Goal: Information Seeking & Learning: Learn about a topic

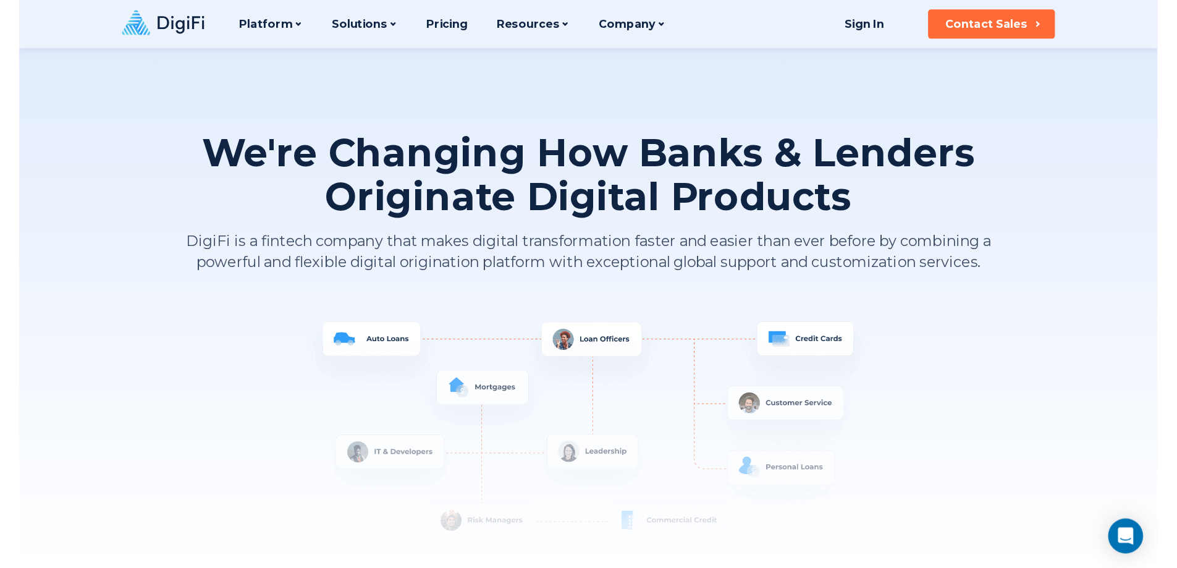
scroll to position [1112, 0]
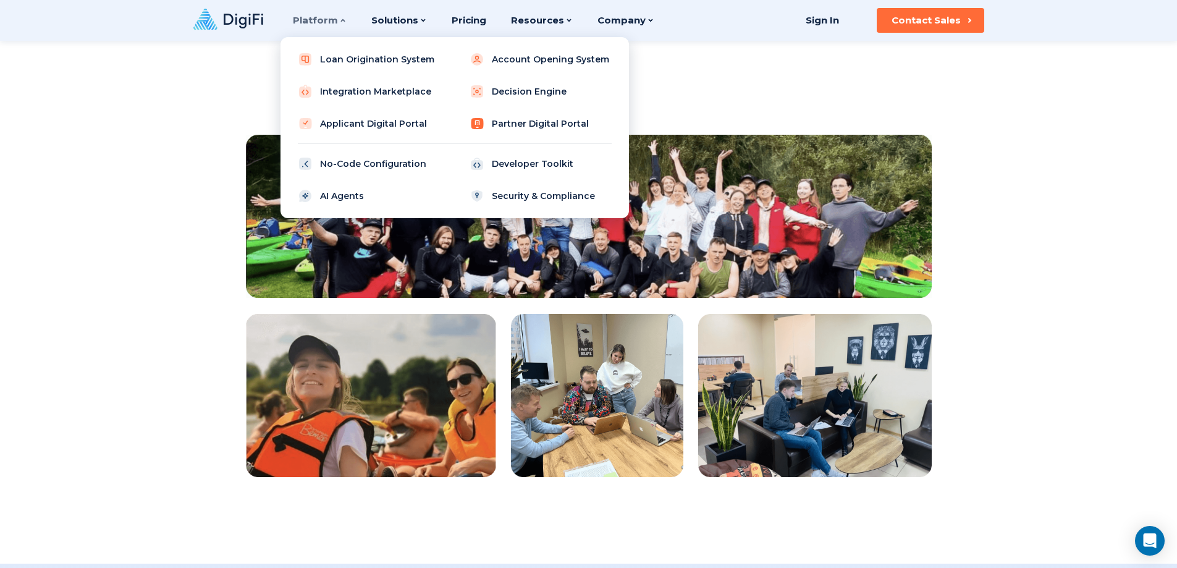
click at [531, 127] on link "Partner Digital Portal" at bounding box center [540, 123] width 157 height 25
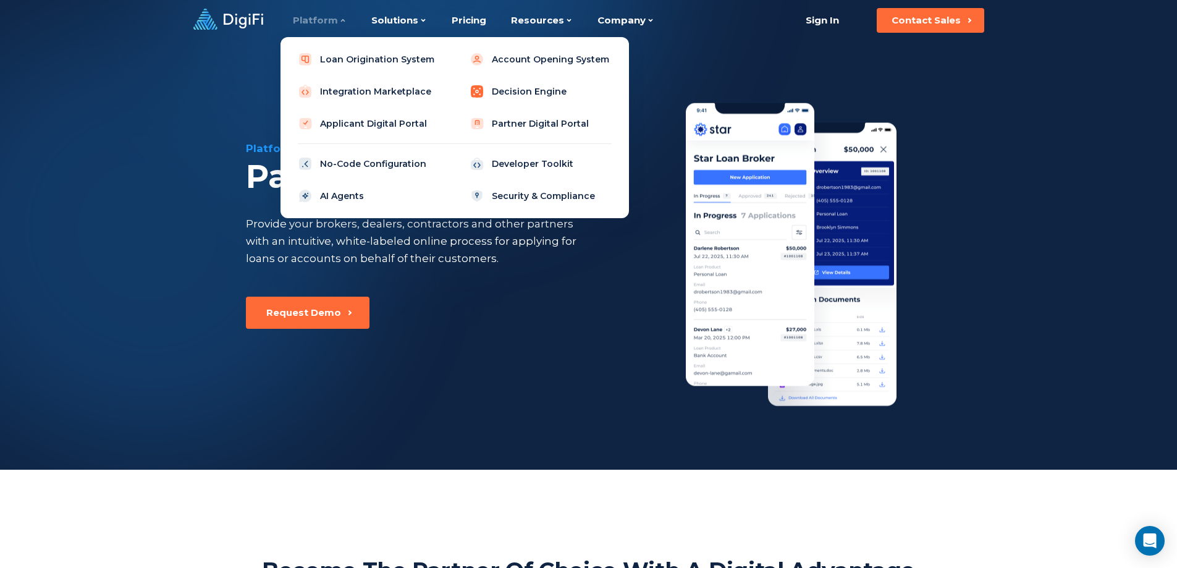
click at [521, 89] on link "Decision Engine" at bounding box center [540, 91] width 157 height 25
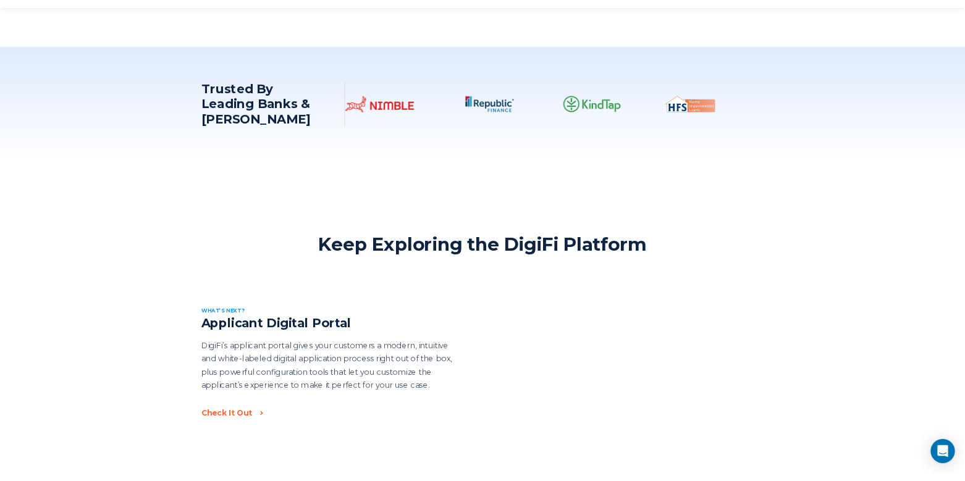
scroll to position [1730, 0]
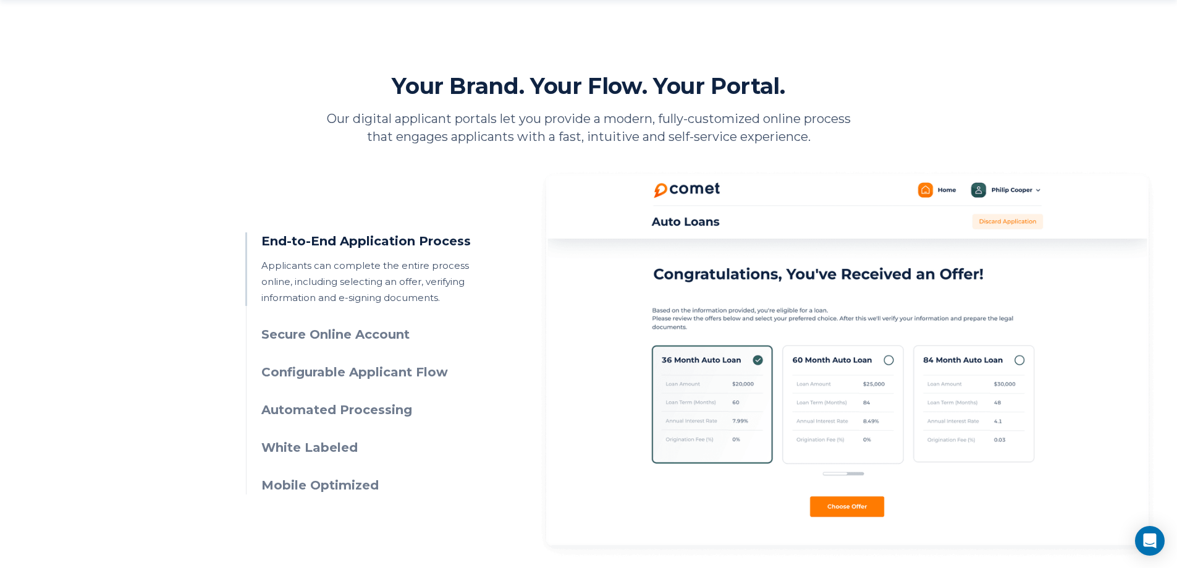
scroll to position [556, 0]
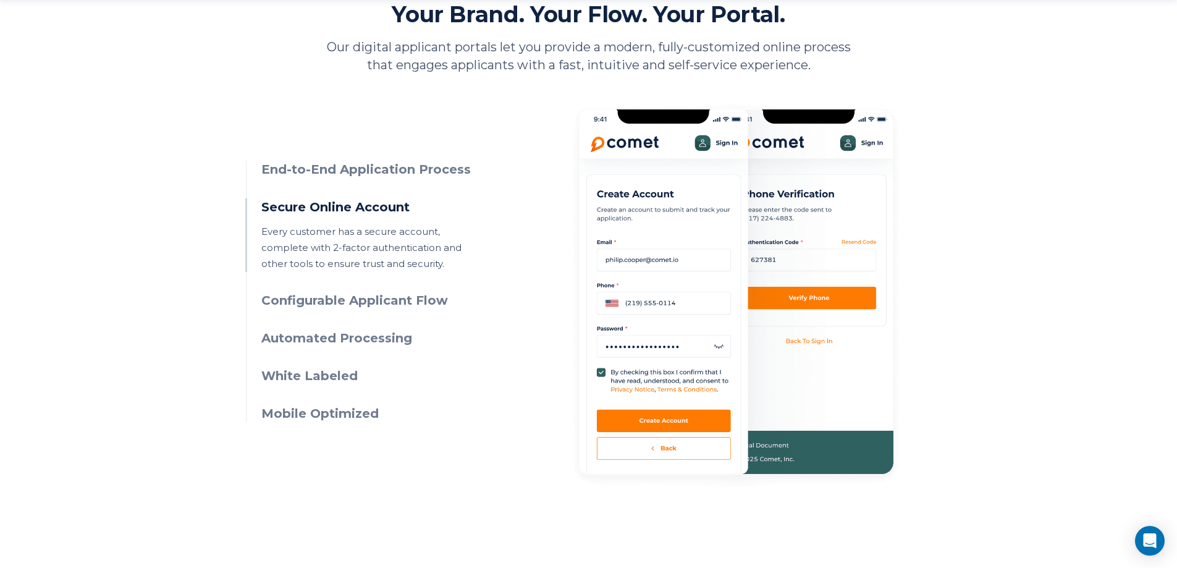
click at [378, 305] on h3 "Configurable Applicant Flow" at bounding box center [373, 301] width 224 height 18
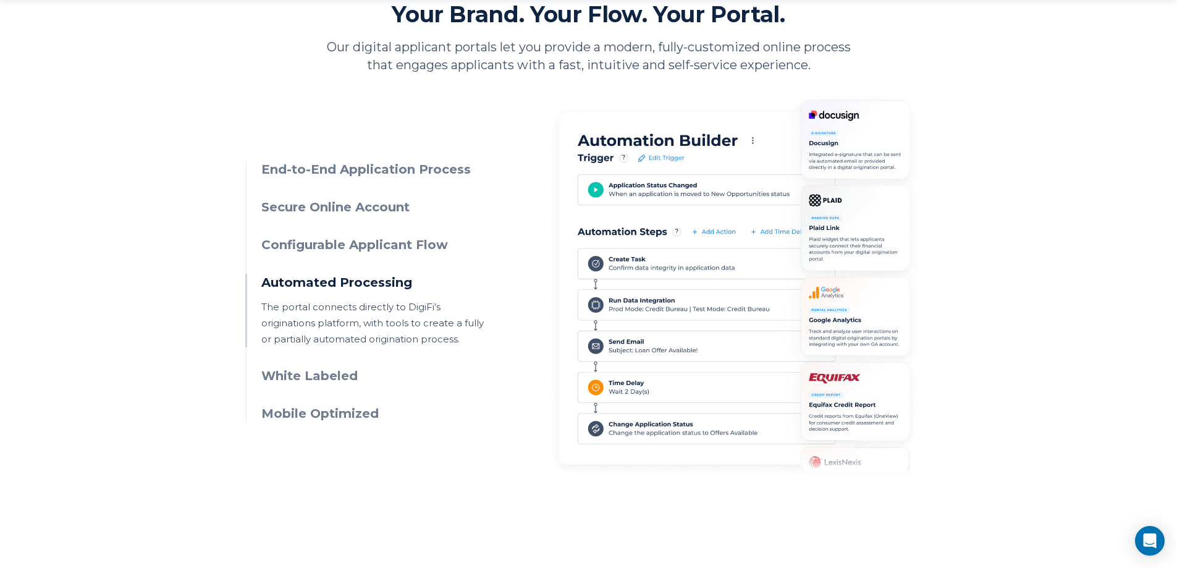
click at [365, 281] on h3 "Automated Processing" at bounding box center [373, 283] width 224 height 18
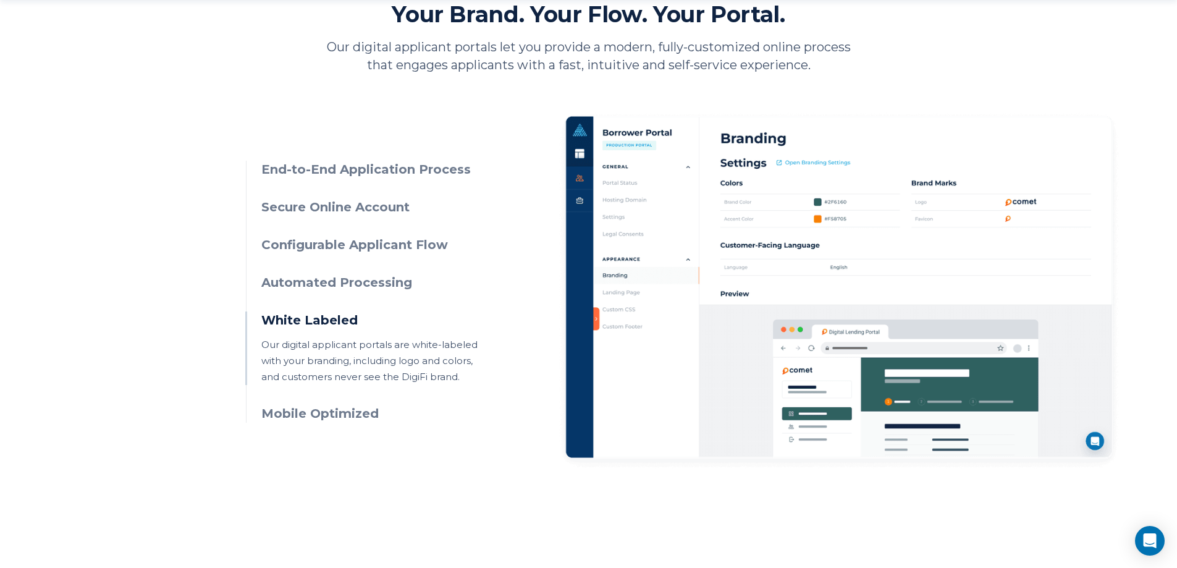
click at [365, 281] on h3 "Automated Processing" at bounding box center [373, 283] width 224 height 18
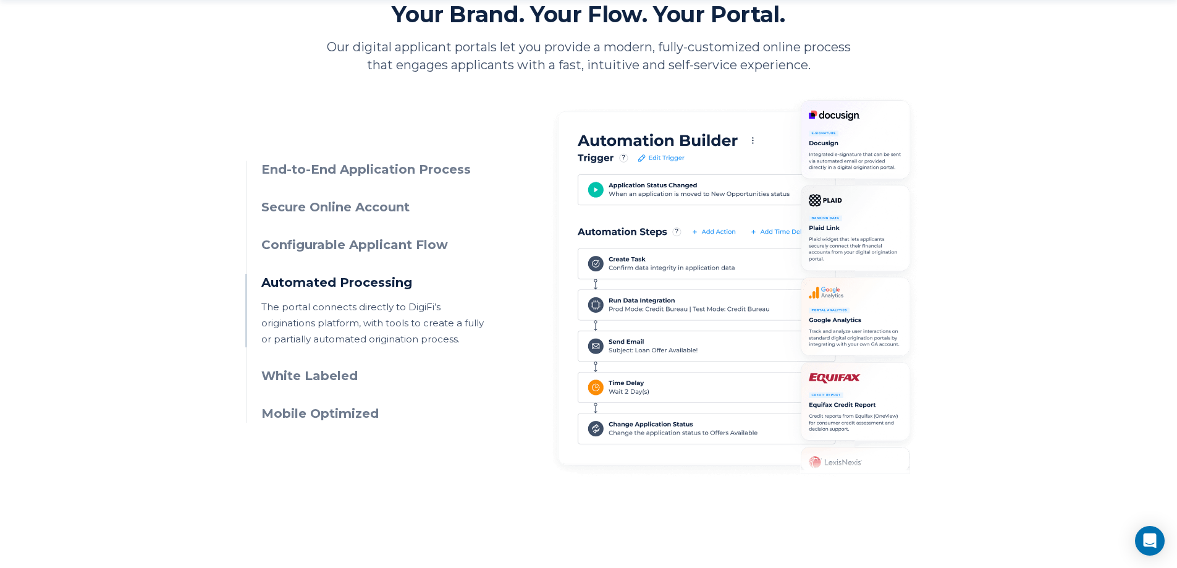
click at [339, 377] on h3 "White Labeled" at bounding box center [373, 376] width 224 height 18
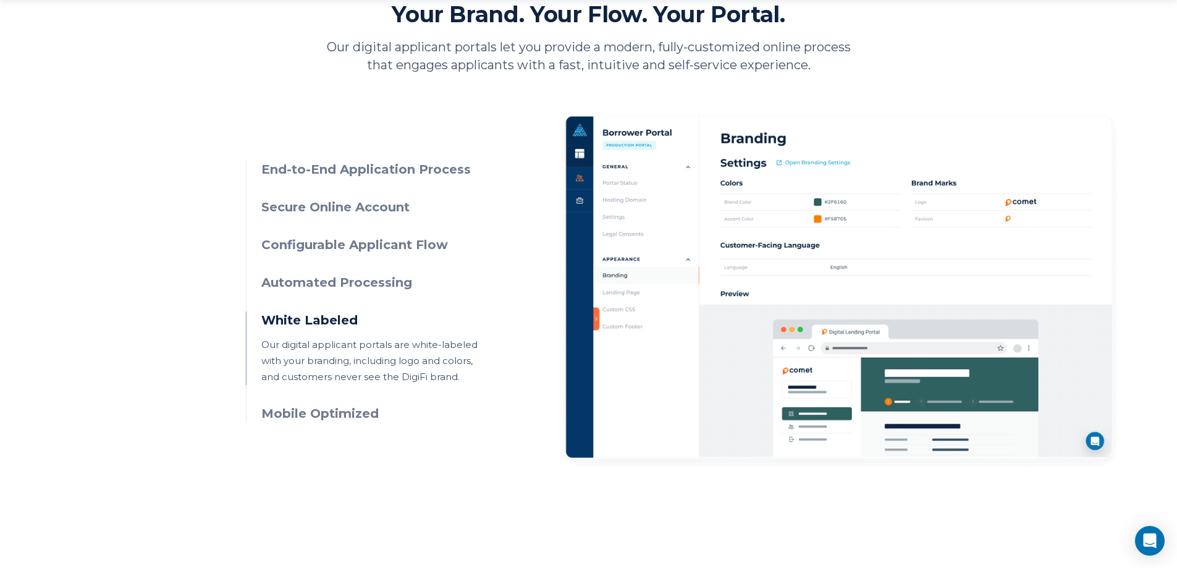
click at [353, 409] on h3 "Mobile Optimized" at bounding box center [373, 414] width 224 height 18
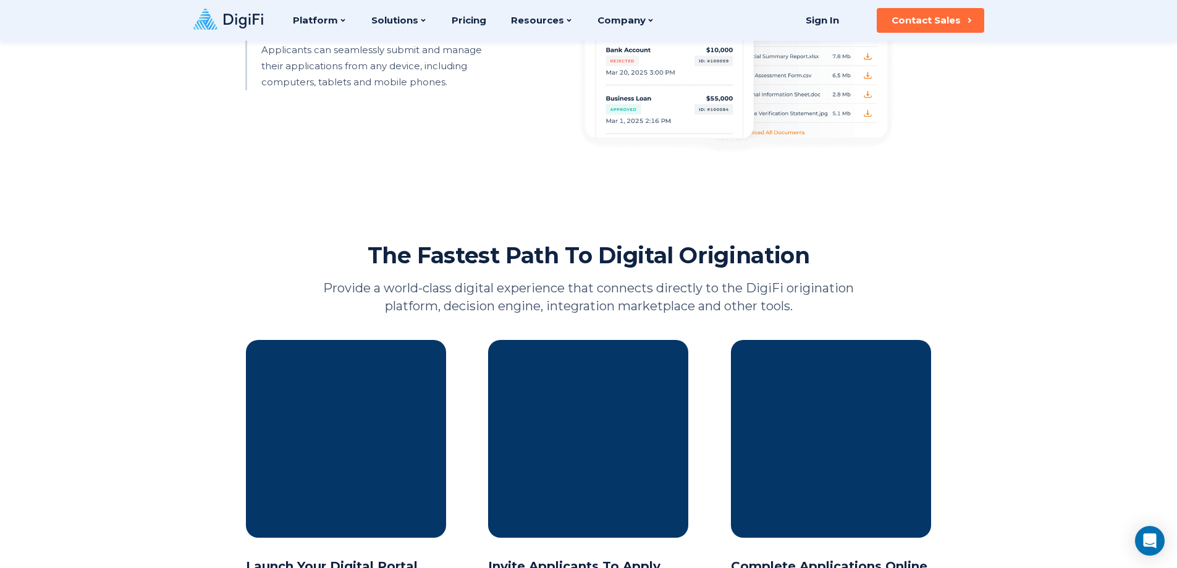
scroll to position [803, 0]
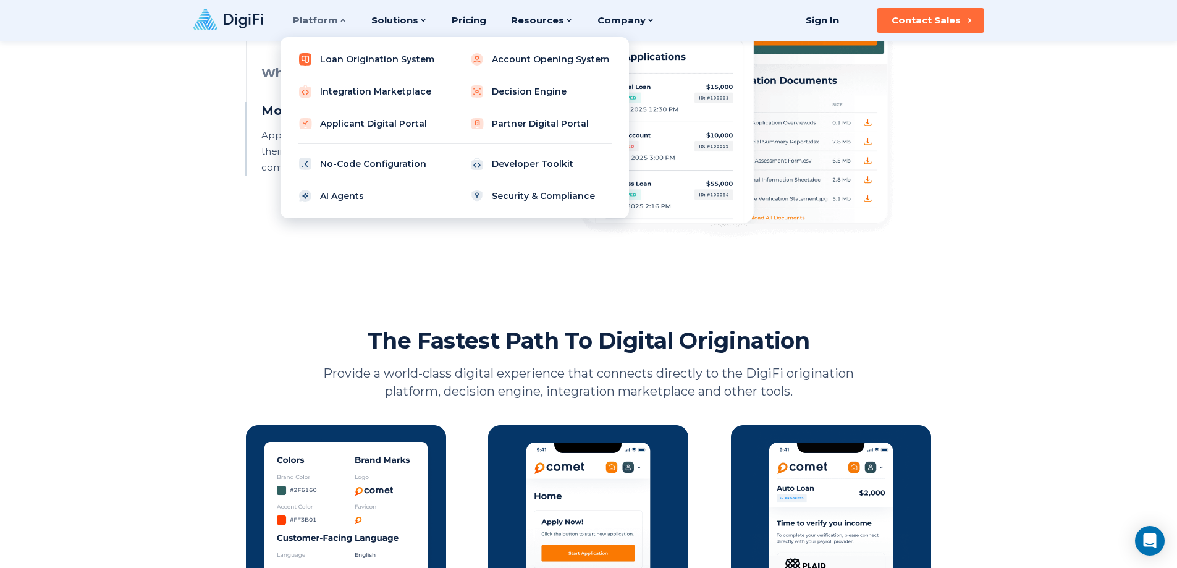
click at [400, 54] on link "Loan Origination System" at bounding box center [368, 59] width 157 height 25
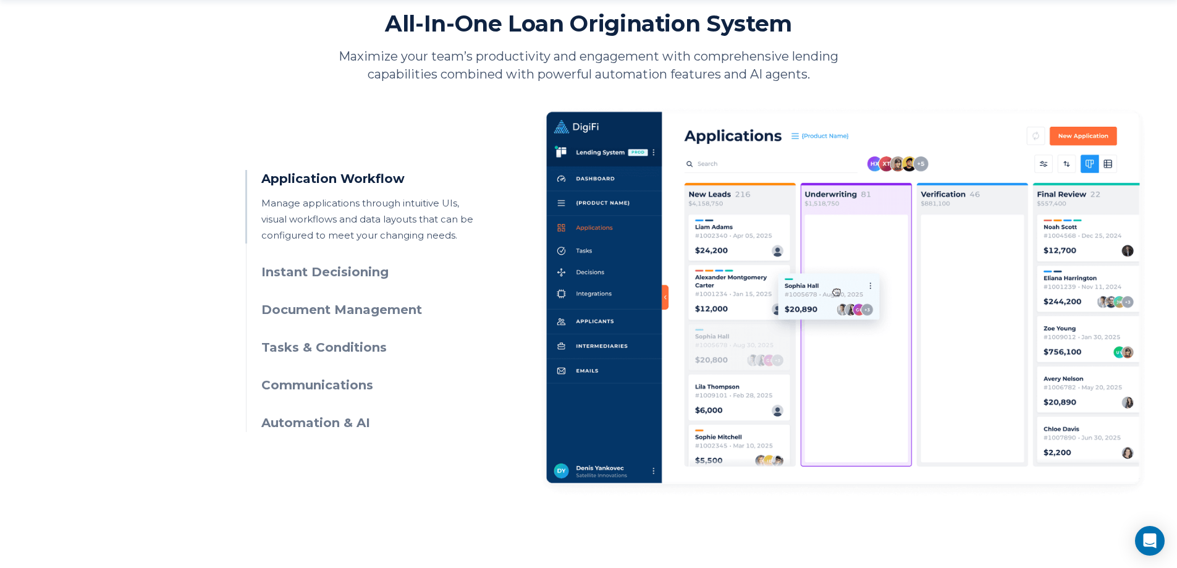
scroll to position [556, 0]
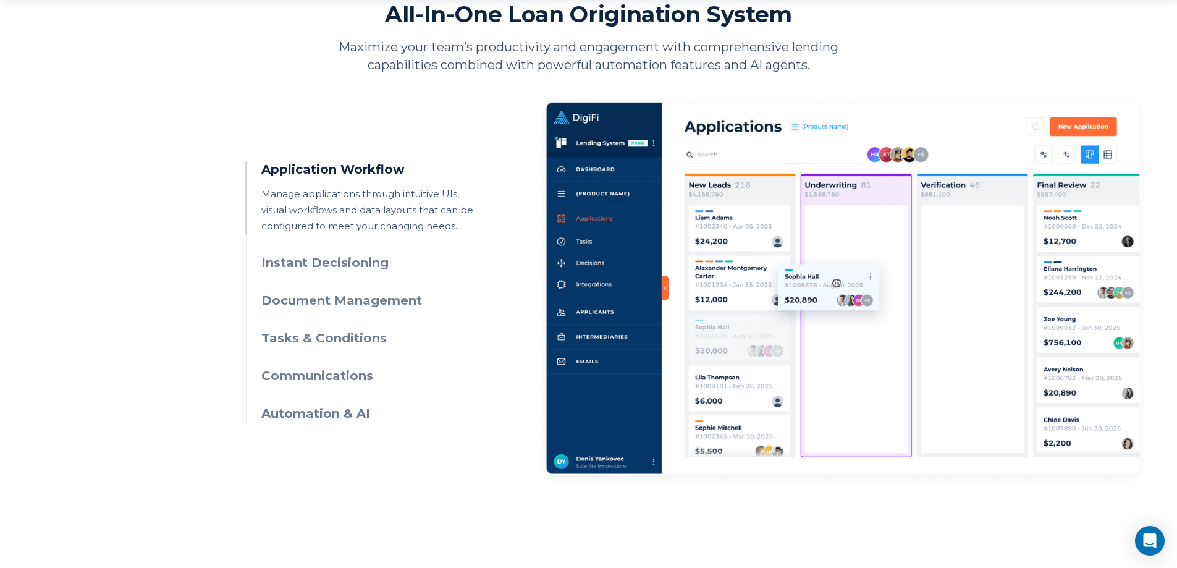
click at [296, 256] on h3 "Instant Decisioning" at bounding box center [373, 263] width 224 height 18
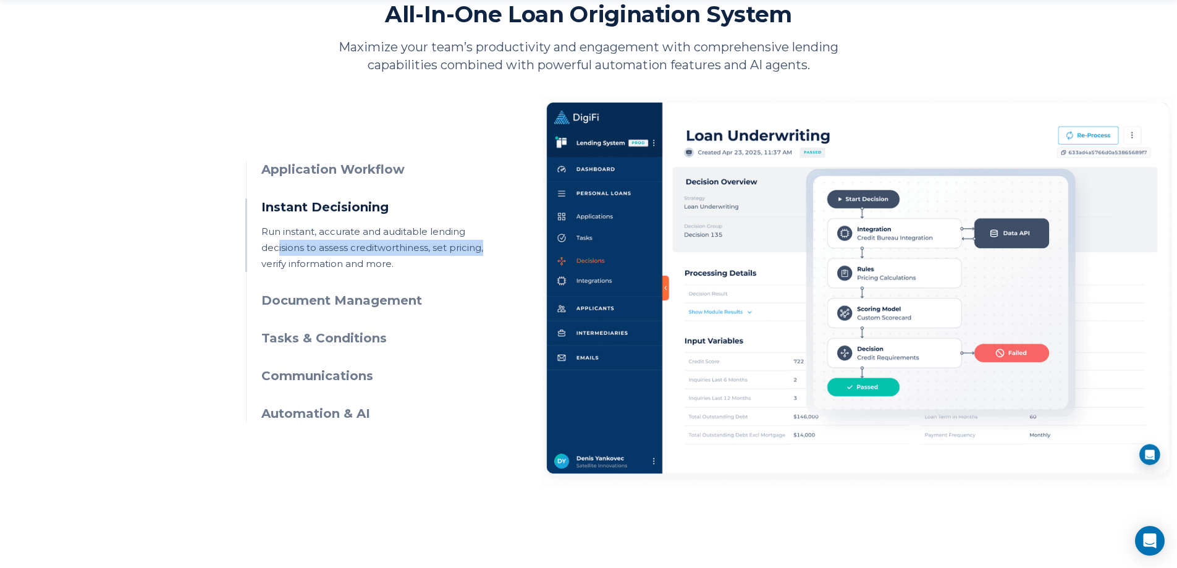
drag, startPoint x: 297, startPoint y: 247, endPoint x: 512, endPoint y: 247, distance: 215.6
click at [512, 247] on div "Application Workflow Manage applications through intuitive UIs, visual workflow…" at bounding box center [589, 280] width 686 height 413
click at [445, 250] on p "Run instant, accurate and auditable lending decisions to assess creditworthines…" at bounding box center [373, 248] width 224 height 48
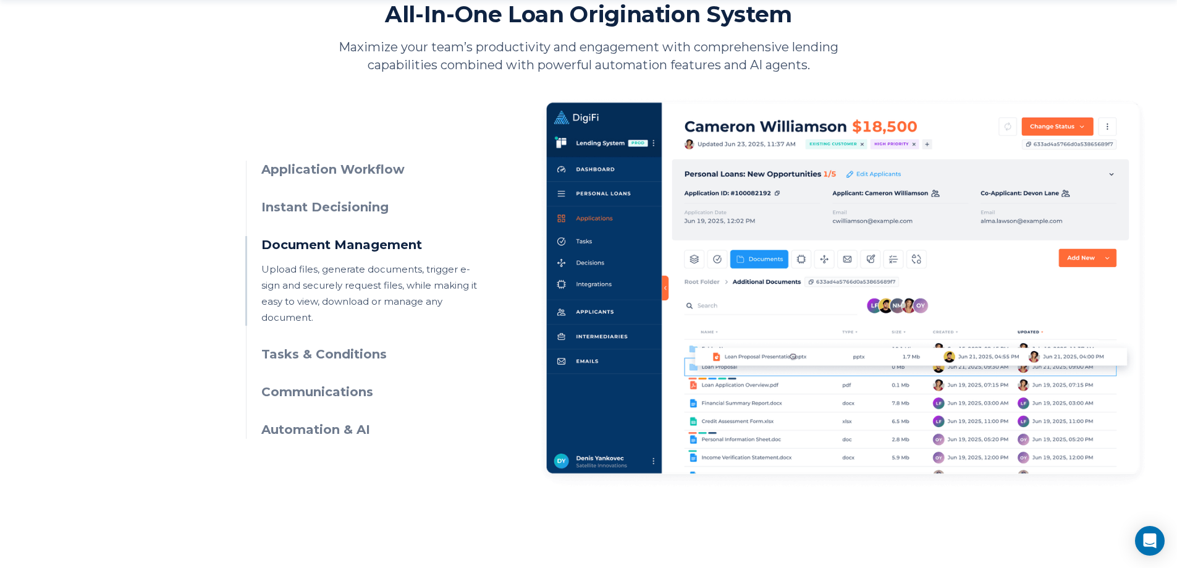
click at [326, 175] on h3 "Application Workflow" at bounding box center [373, 170] width 224 height 18
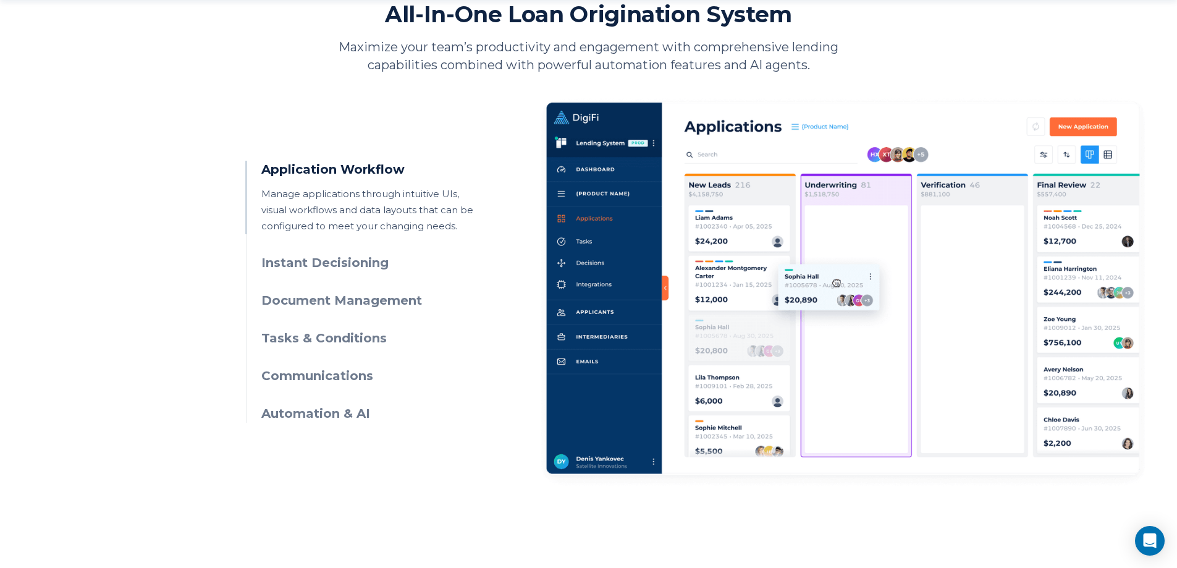
click at [305, 410] on h3 "Automation & AI" at bounding box center [373, 414] width 224 height 18
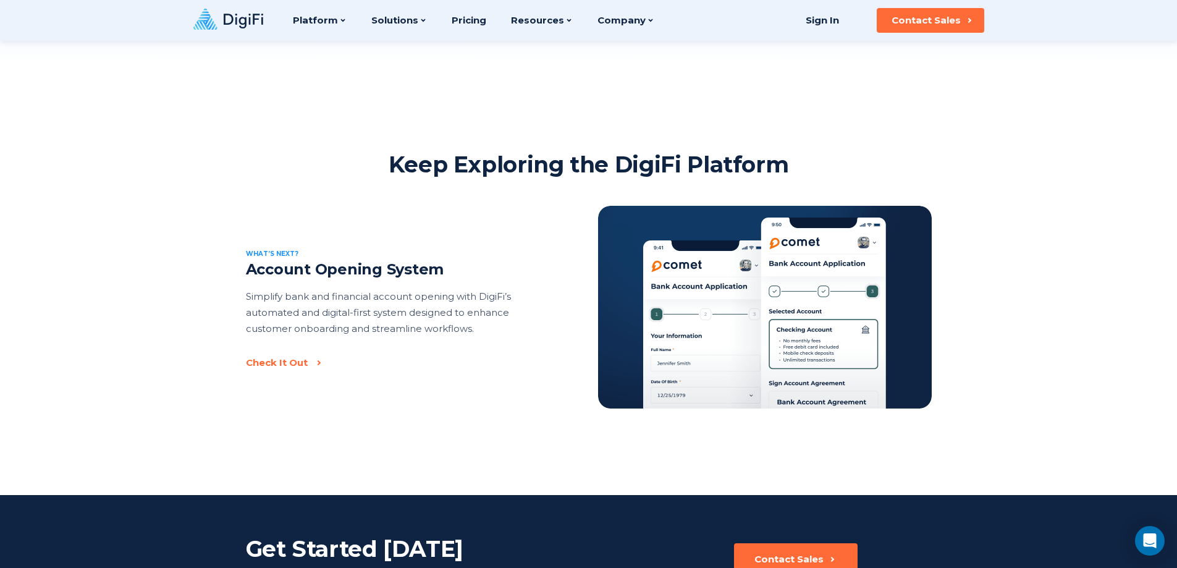
scroll to position [2396, 0]
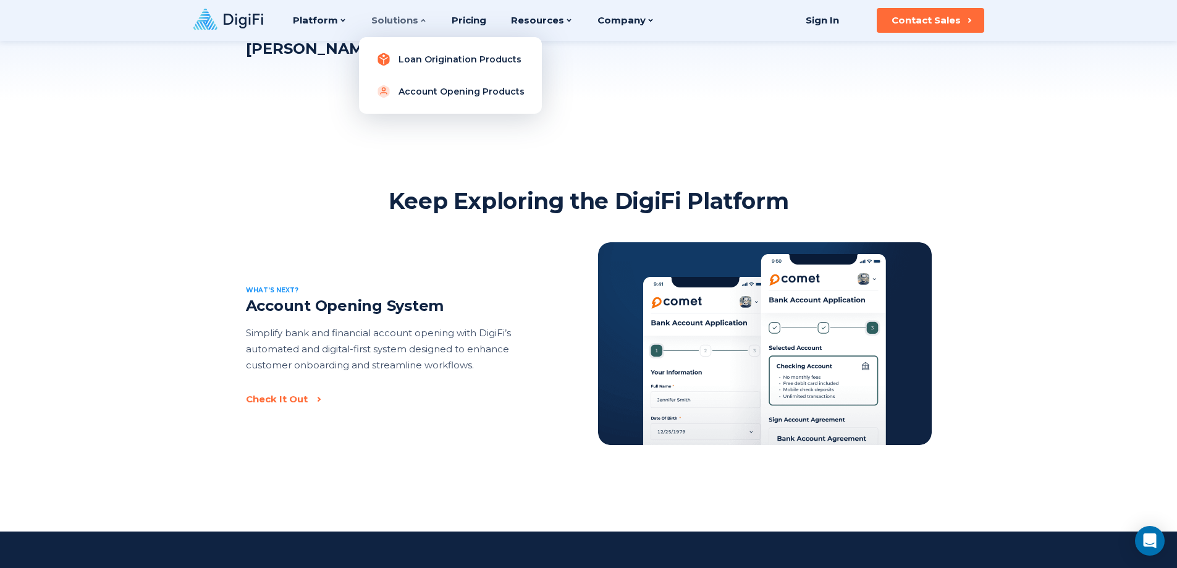
click at [426, 57] on link "Loan Origination Products" at bounding box center [450, 59] width 163 height 25
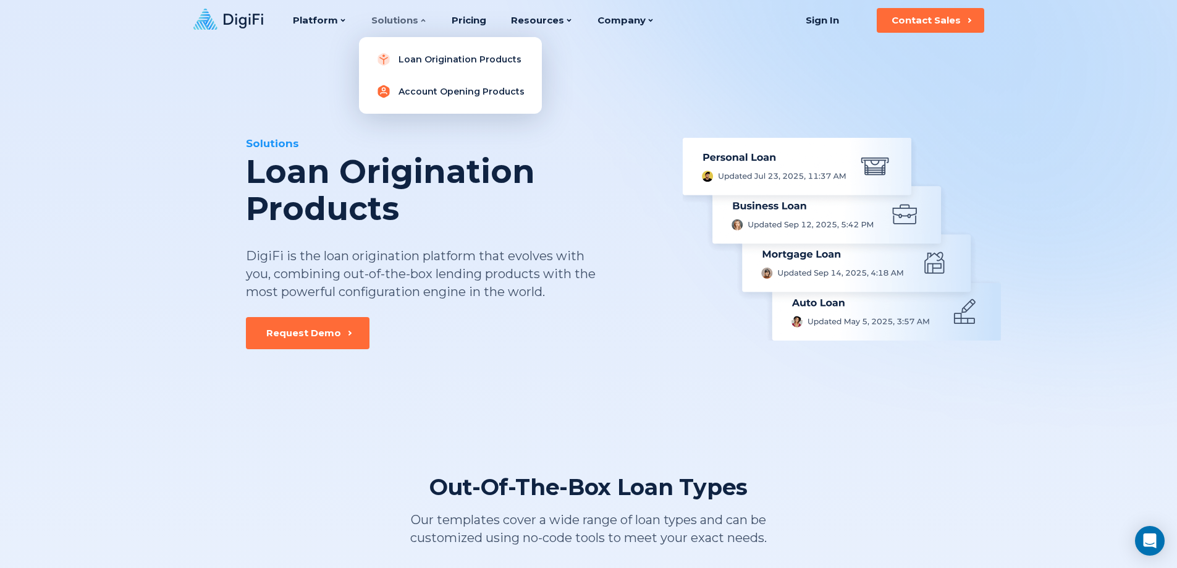
click at [413, 86] on link "Account Opening Products" at bounding box center [450, 91] width 163 height 25
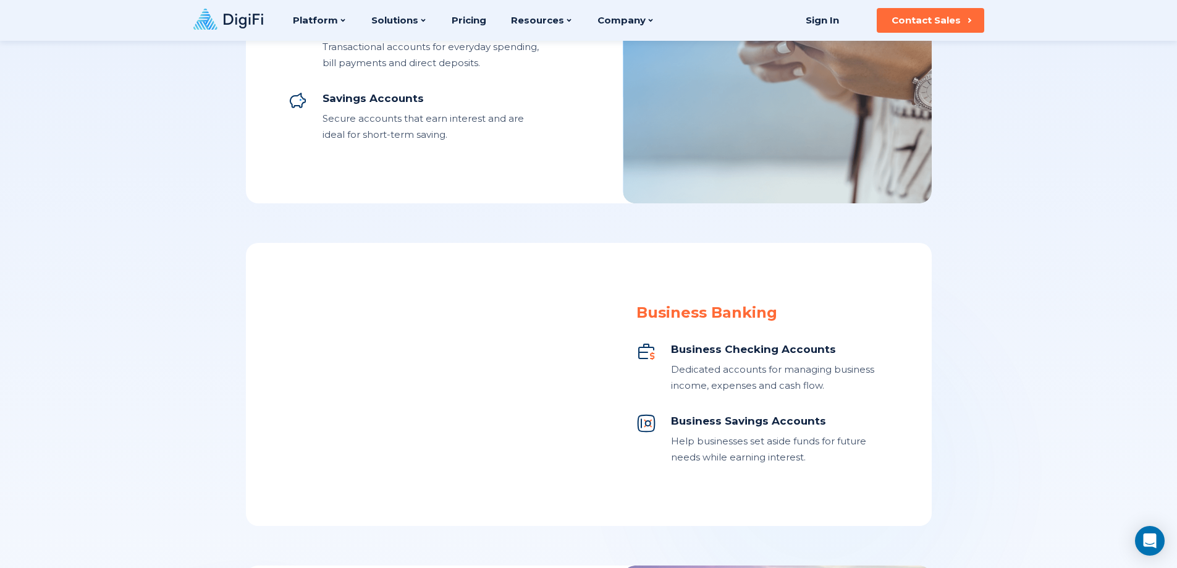
scroll to position [247, 0]
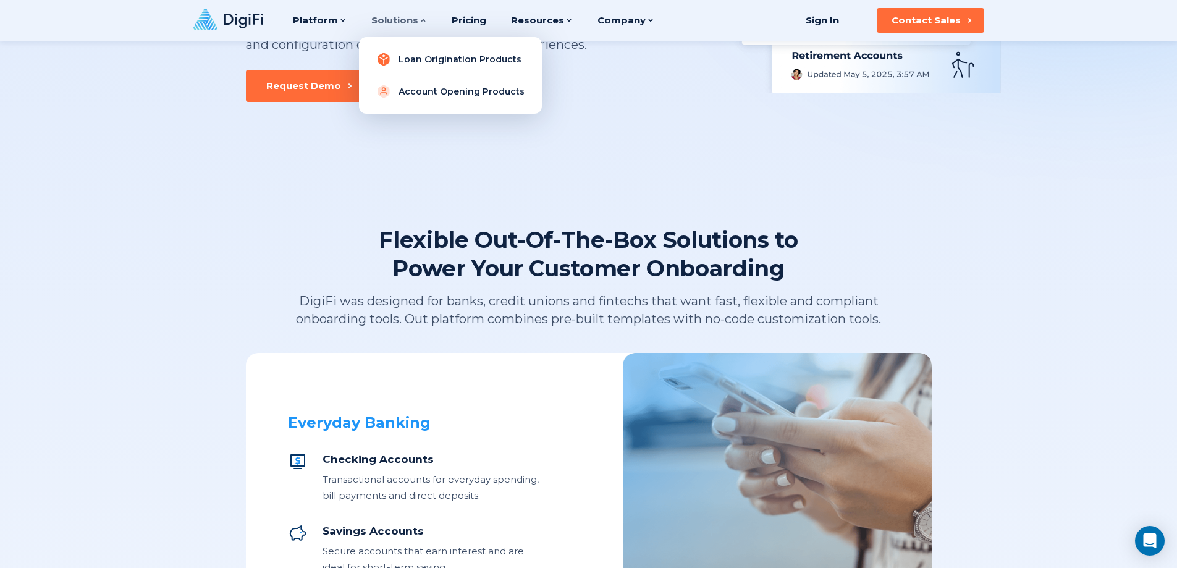
click at [404, 63] on link "Loan Origination Products" at bounding box center [450, 59] width 163 height 25
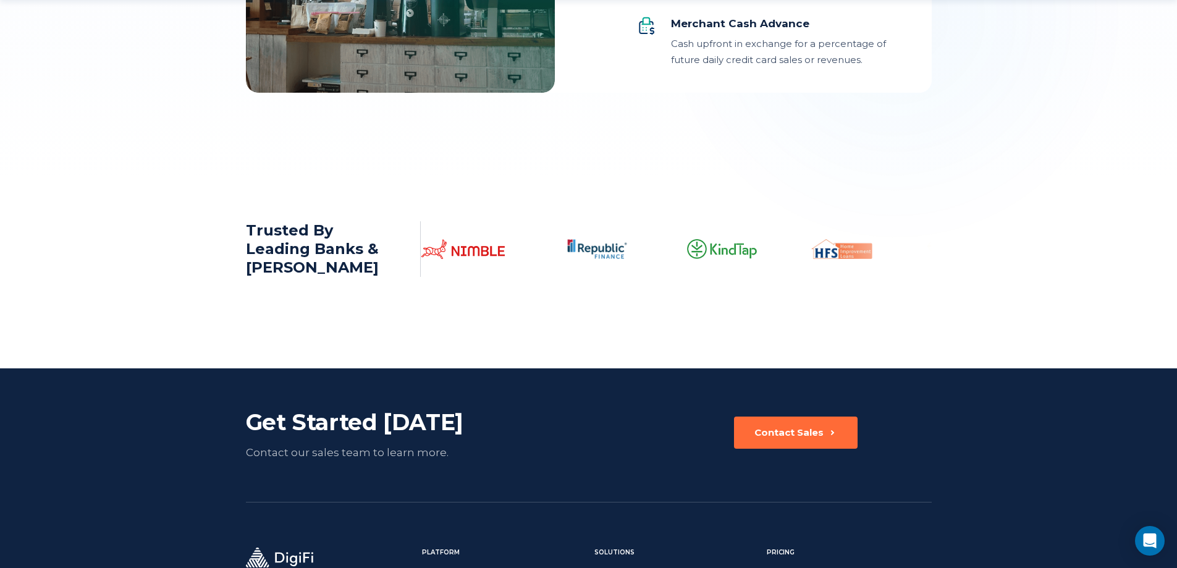
scroll to position [1730, 0]
